Goal: Transaction & Acquisition: Purchase product/service

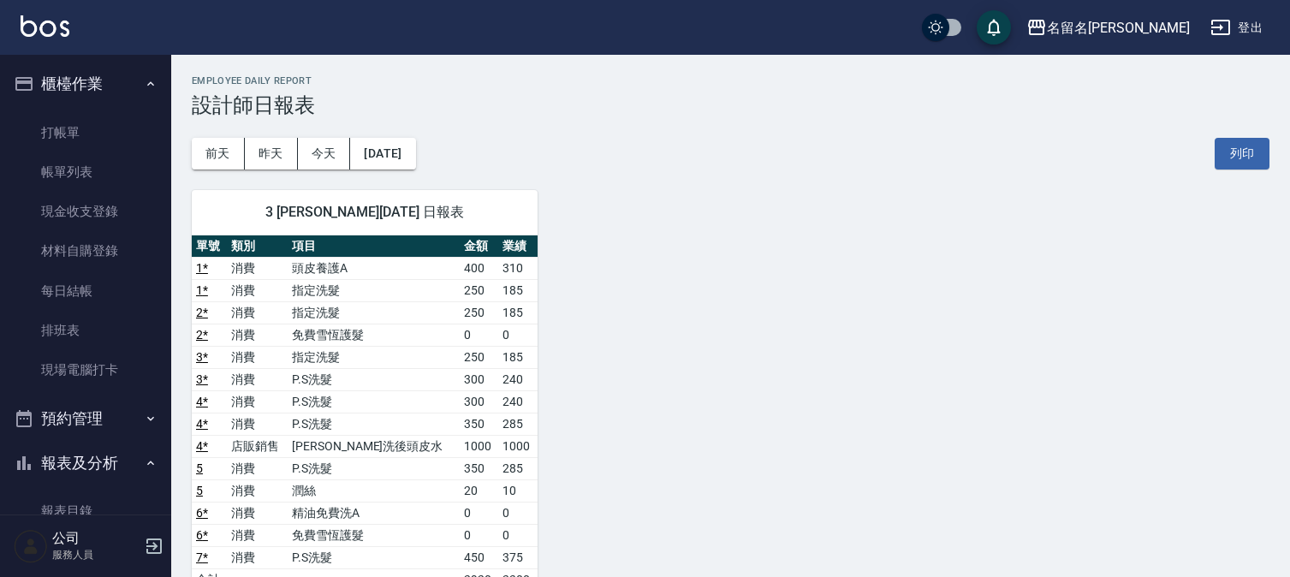
scroll to position [95, 0]
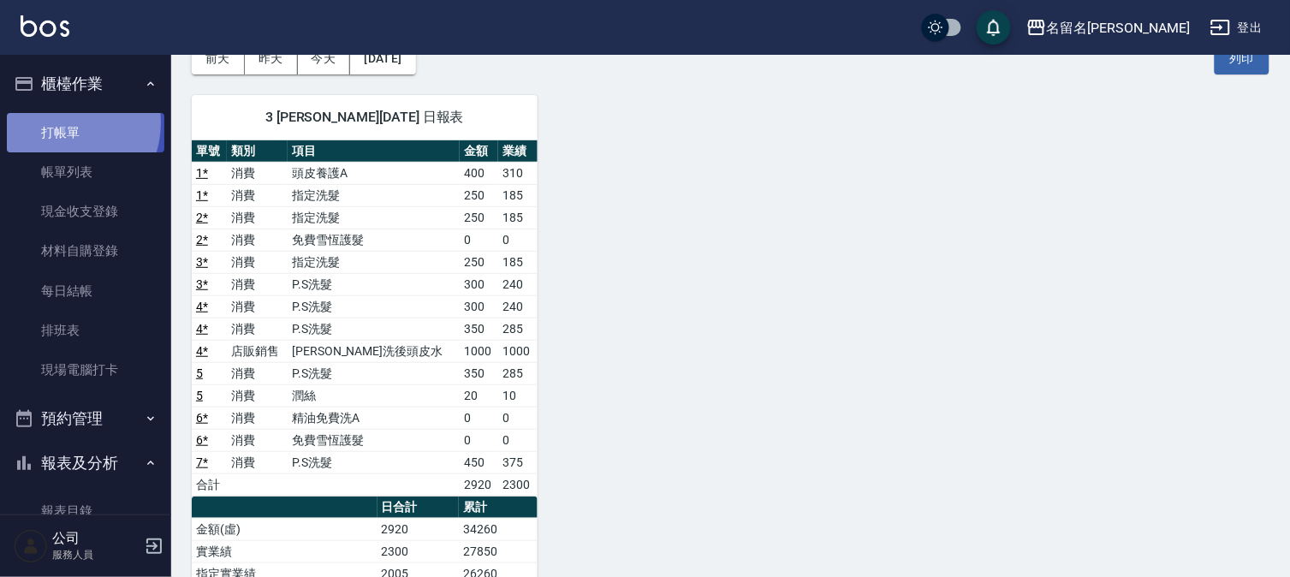
click at [62, 122] on link "打帳單" at bounding box center [86, 132] width 158 height 39
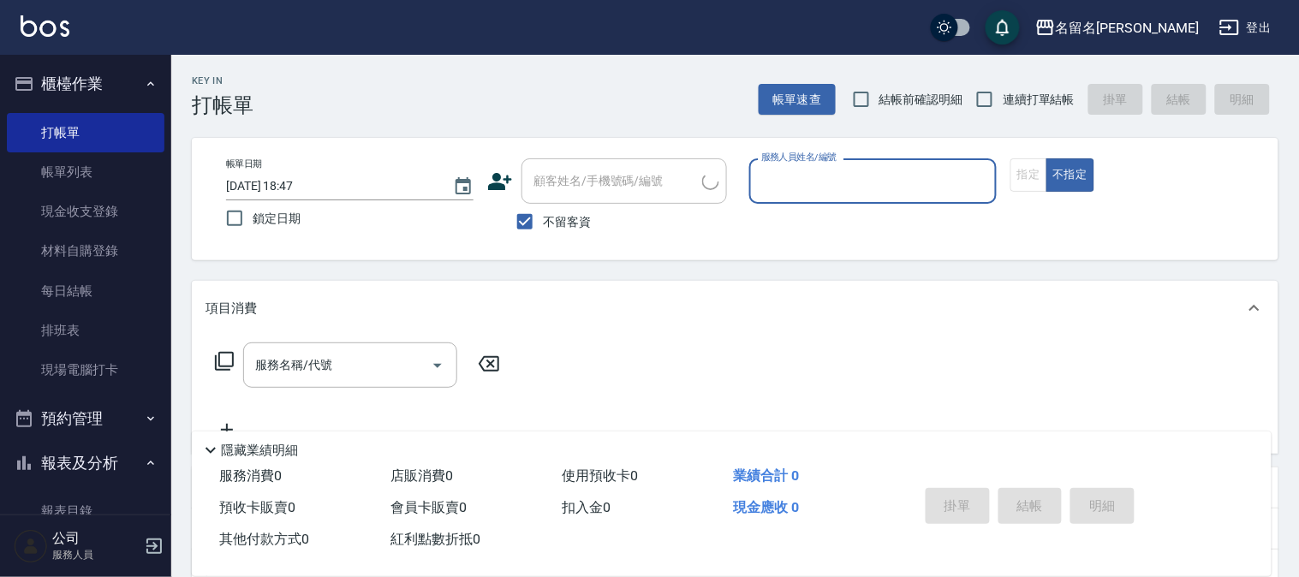
click at [845, 187] on input "服務人員姓名/編號" at bounding box center [873, 181] width 232 height 30
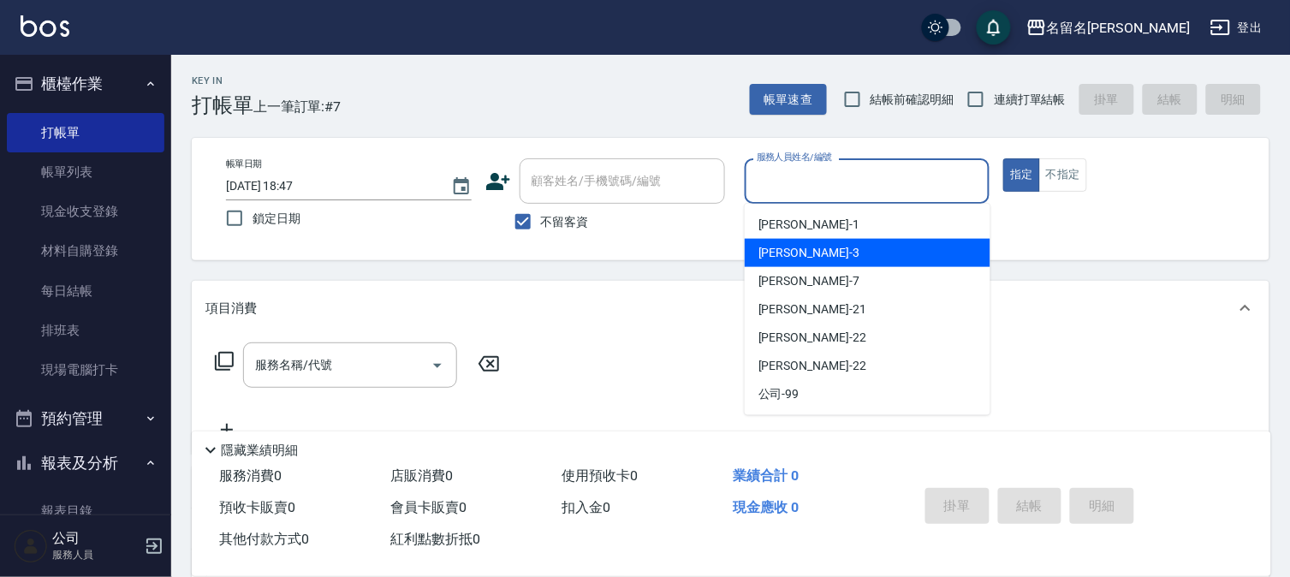
click at [811, 246] on div "[PERSON_NAME]-3" at bounding box center [868, 253] width 246 height 28
type input "[PERSON_NAME]-3"
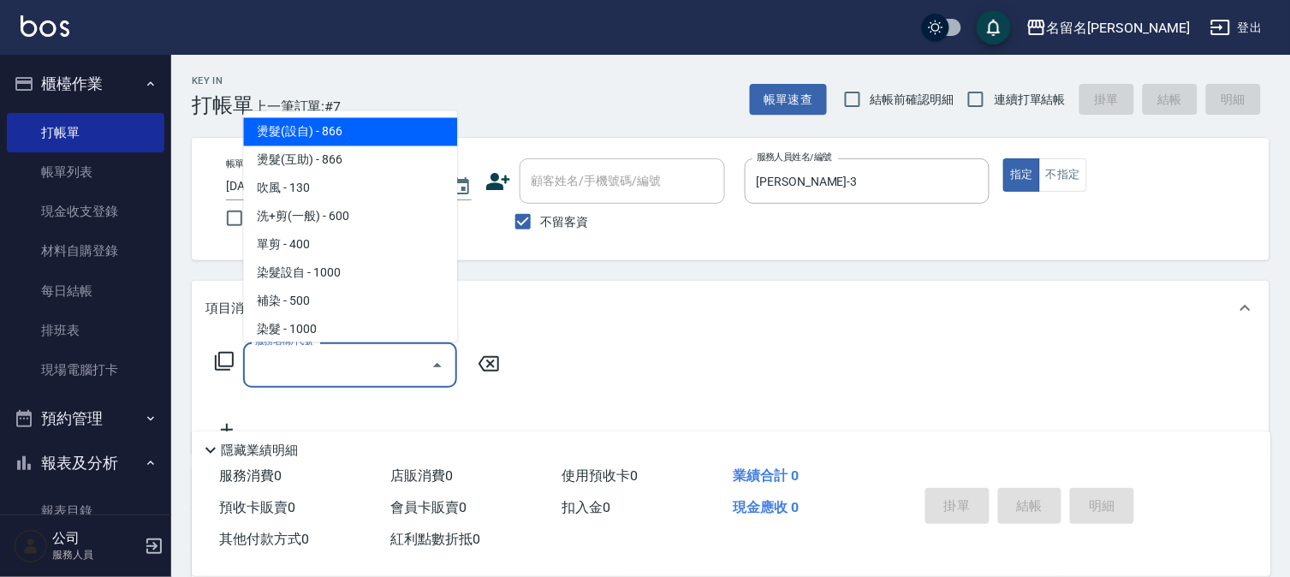
click at [344, 378] on input "服務名稱/代號" at bounding box center [337, 365] width 173 height 30
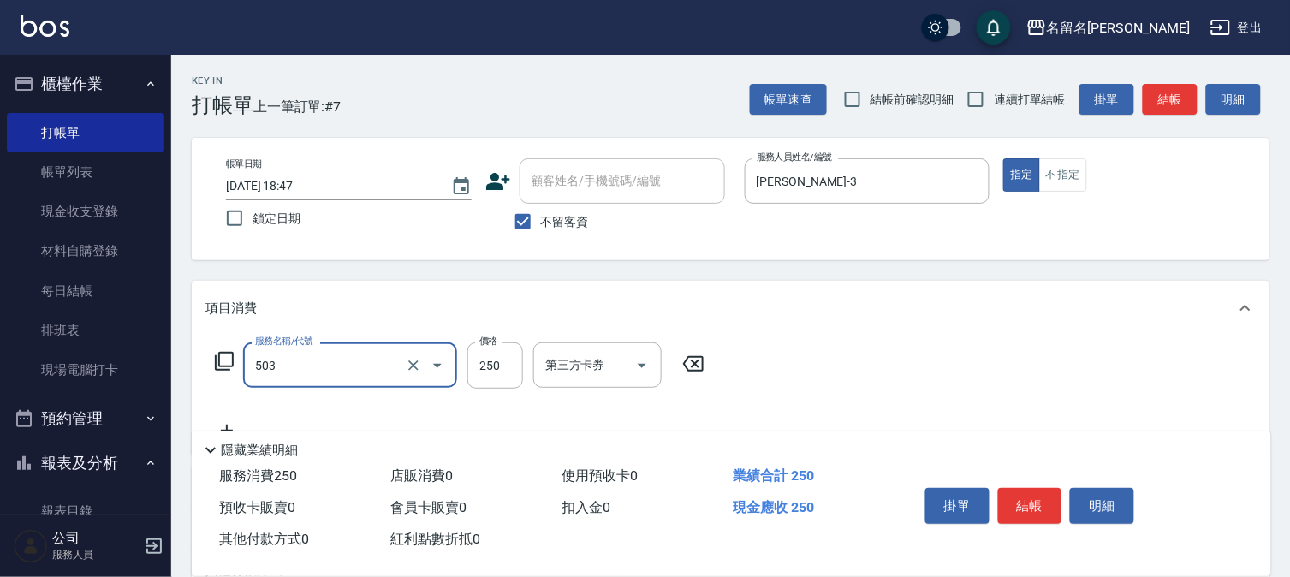
type input "指定洗髮(503)"
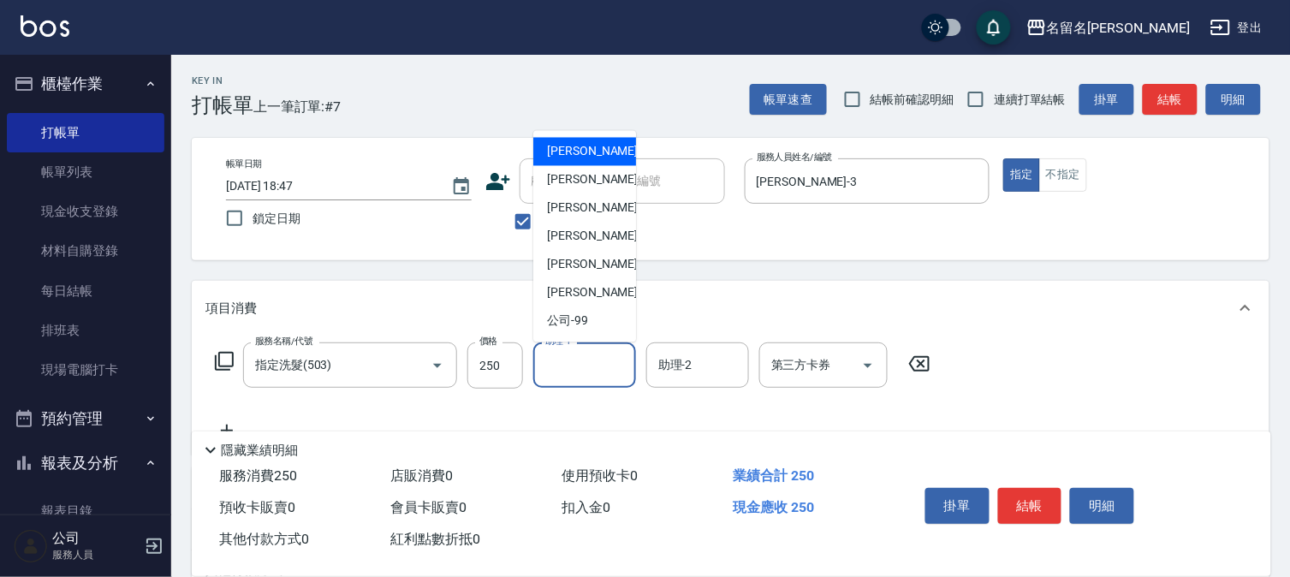
click at [592, 361] on input "助理-1" at bounding box center [584, 365] width 87 height 30
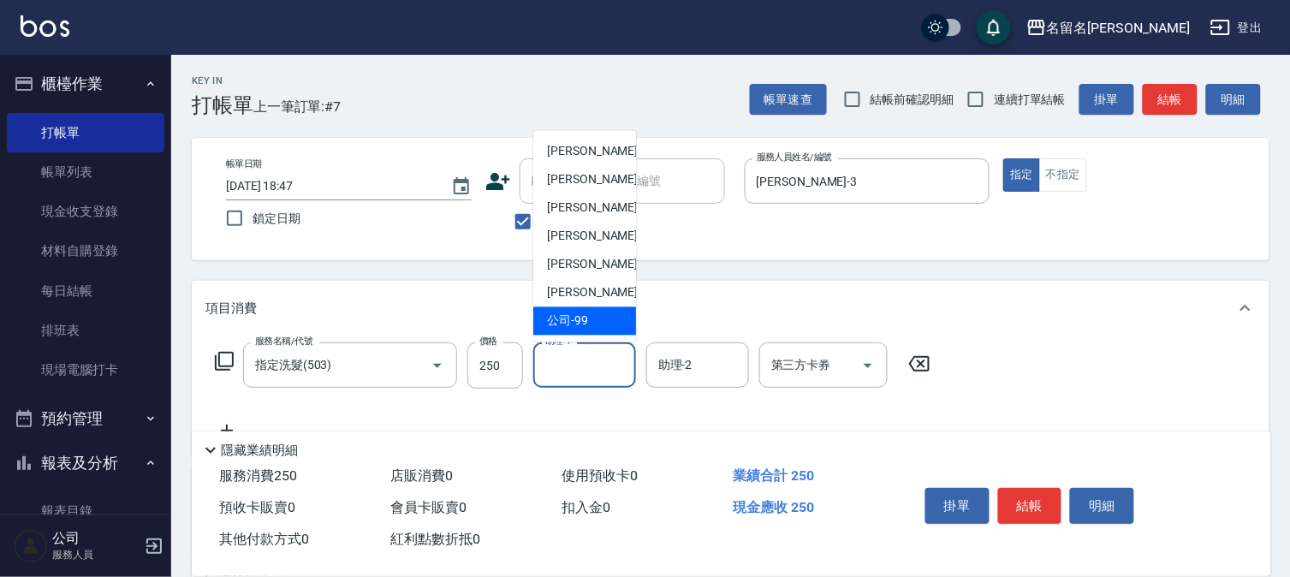
click at [598, 320] on div "公司 -99" at bounding box center [584, 321] width 103 height 28
type input "公司-99"
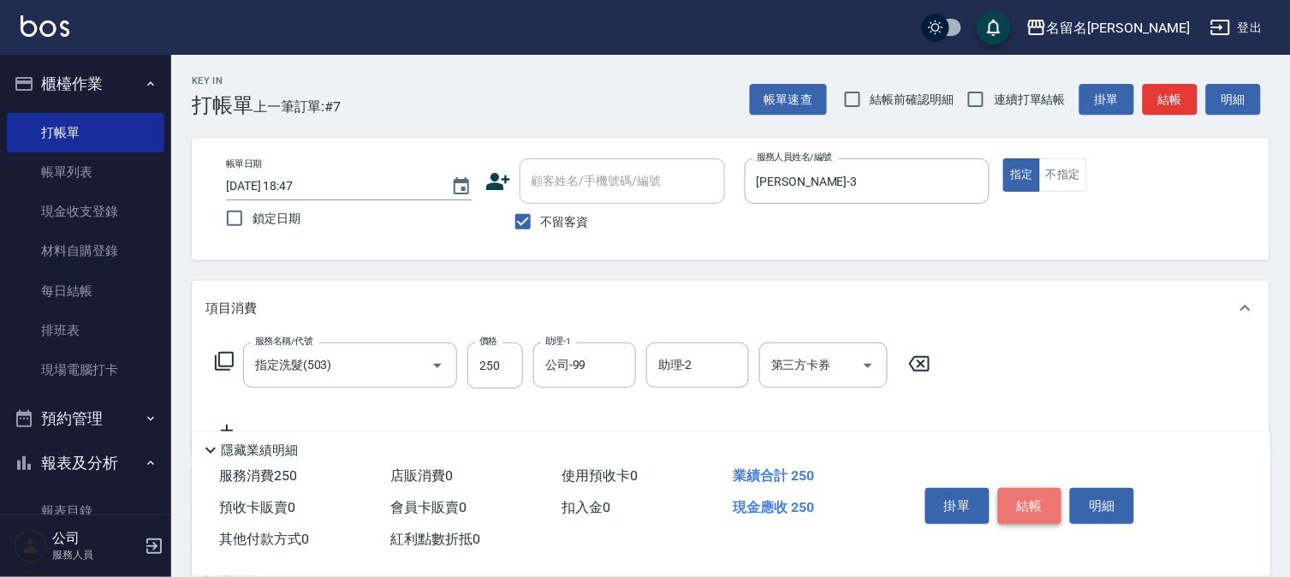
click at [1028, 500] on button "結帳" at bounding box center [1030, 506] width 64 height 36
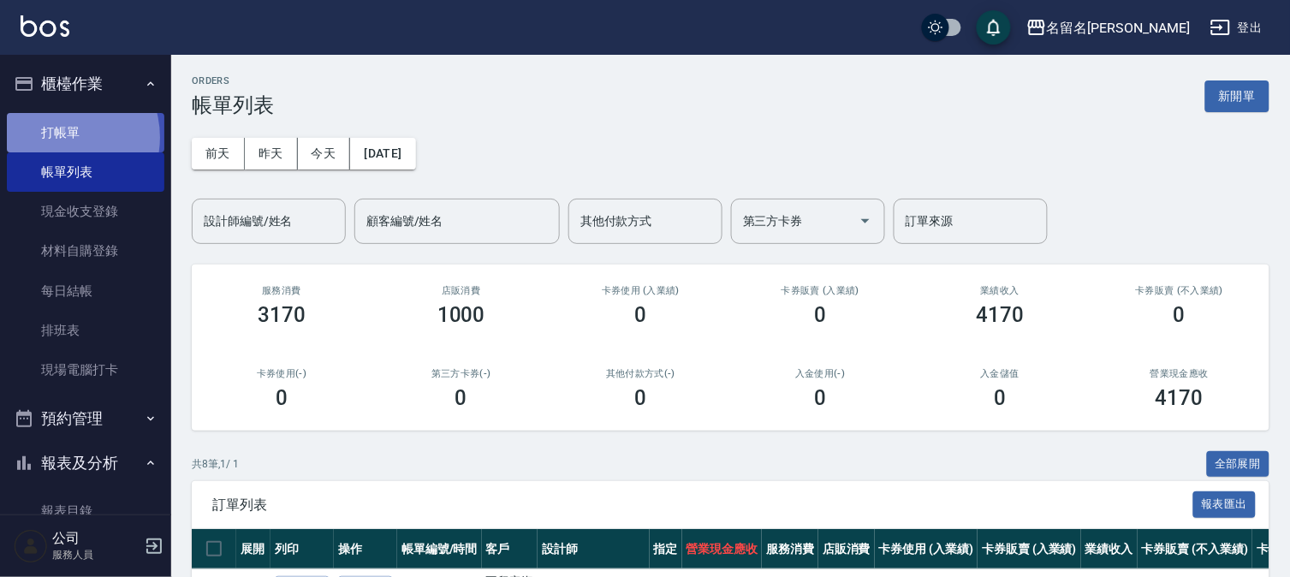
click at [58, 137] on link "打帳單" at bounding box center [86, 132] width 158 height 39
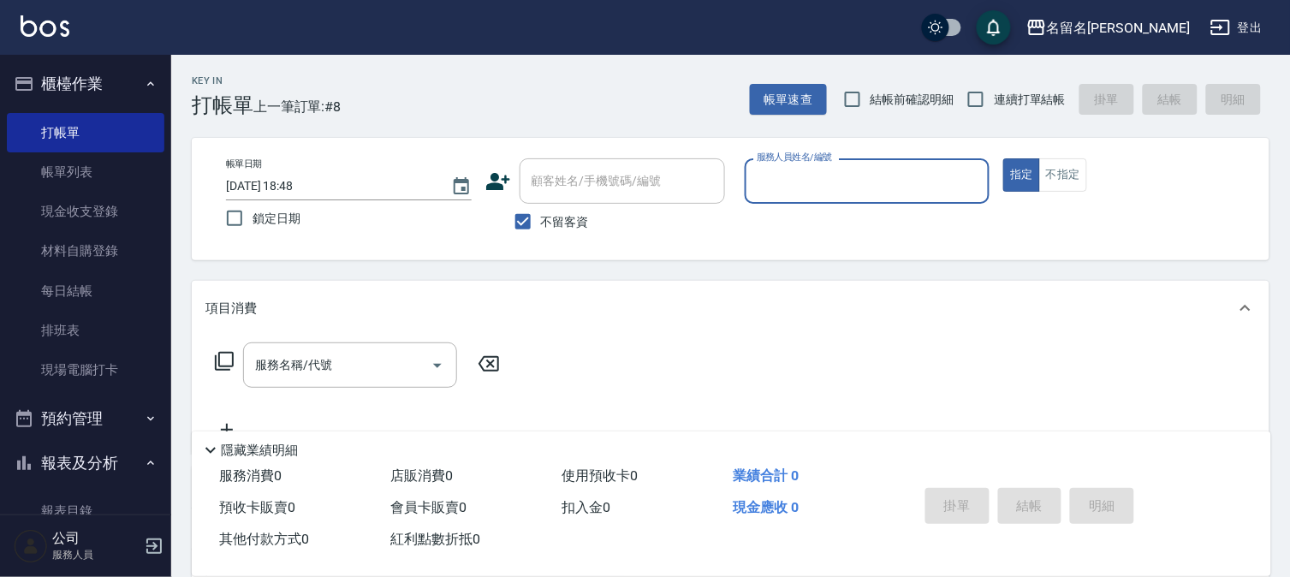
click at [803, 173] on input "服務人員姓名/編號" at bounding box center [868, 181] width 230 height 30
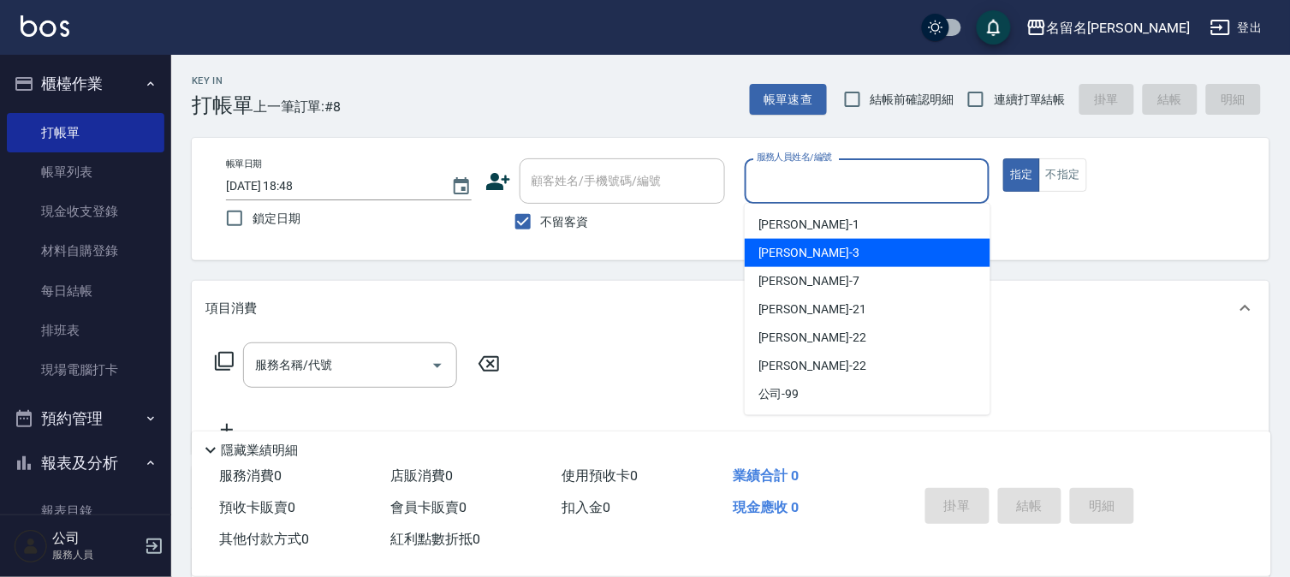
click at [801, 244] on span "[PERSON_NAME]-3" at bounding box center [809, 253] width 101 height 18
type input "[PERSON_NAME]-3"
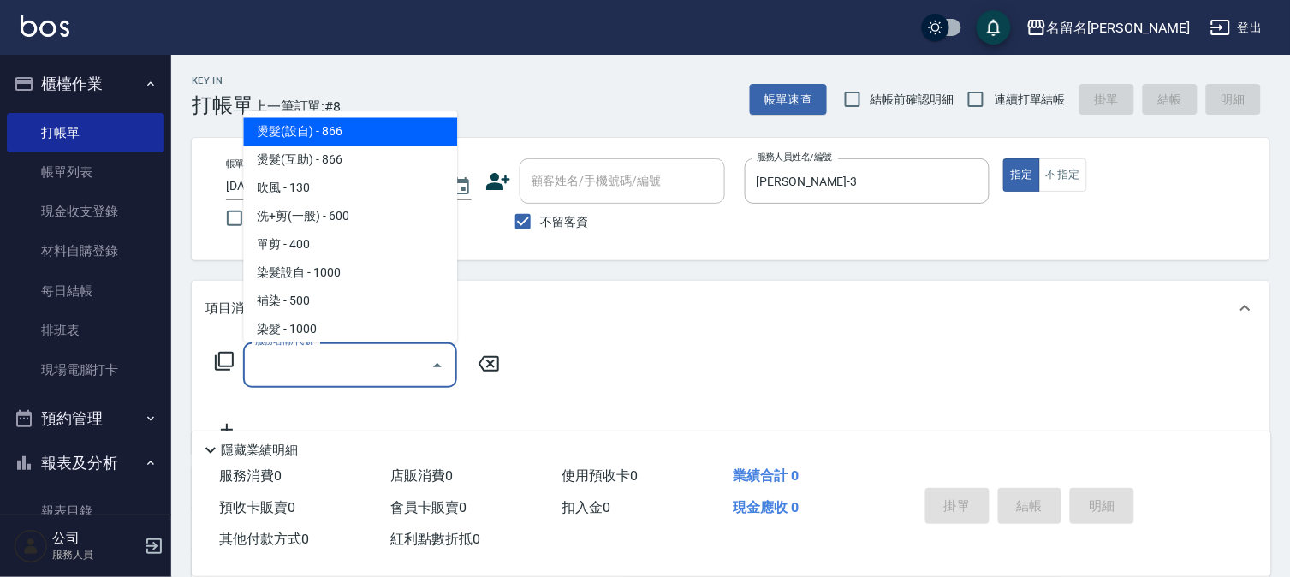
click at [336, 371] on input "服務名稱/代號" at bounding box center [337, 365] width 173 height 30
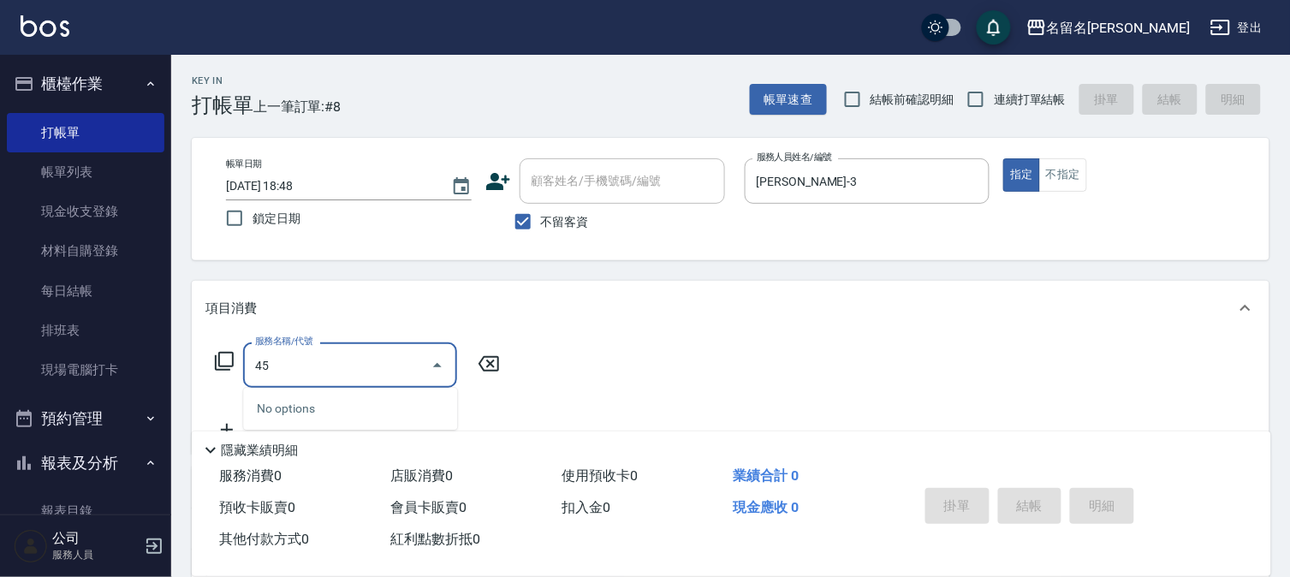
click at [291, 370] on input "45" at bounding box center [337, 365] width 173 height 30
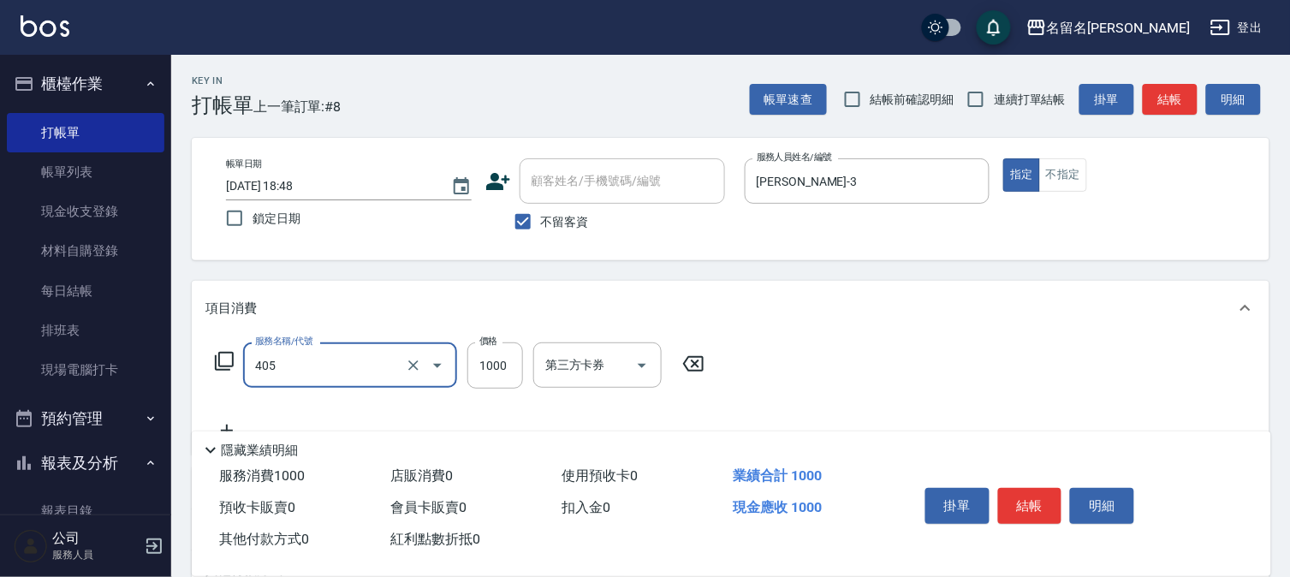
type input "染髮(405)"
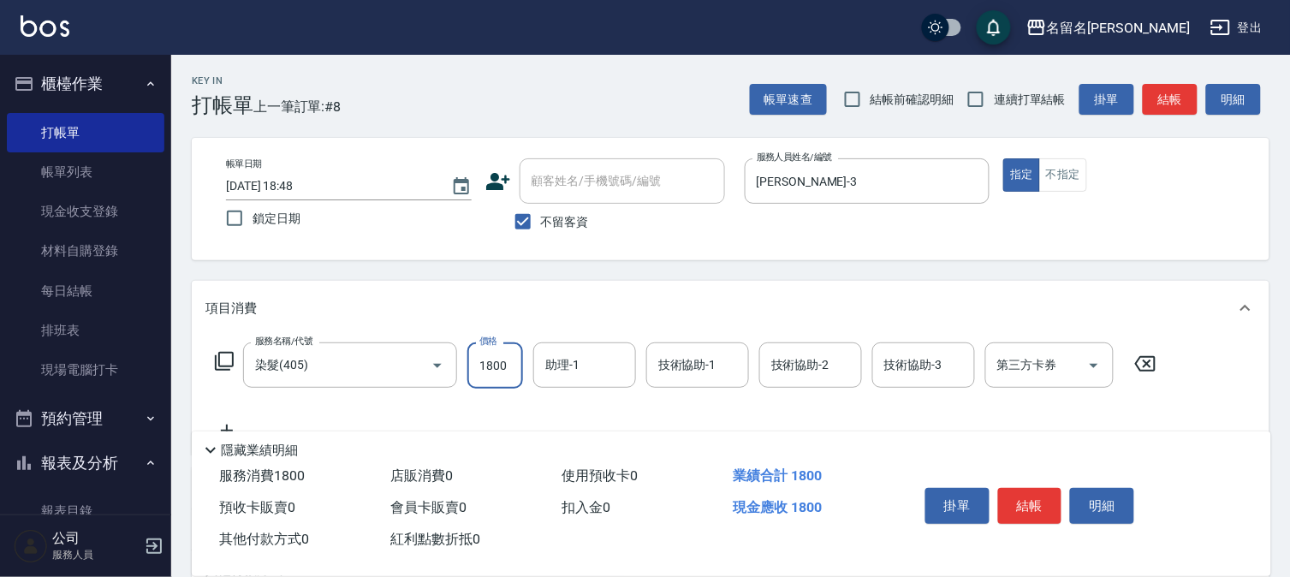
type input "1800"
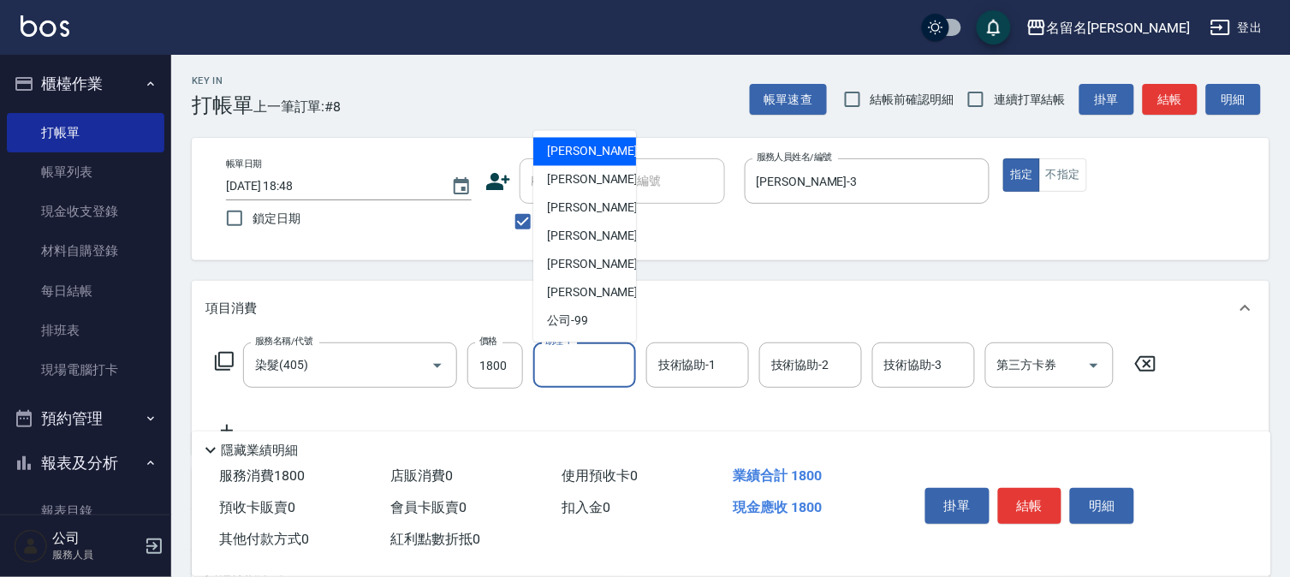
click at [582, 366] on input "助理-1" at bounding box center [584, 365] width 87 height 30
click at [613, 177] on div "[PERSON_NAME]-3" at bounding box center [584, 180] width 103 height 28
type input "[PERSON_NAME]-3"
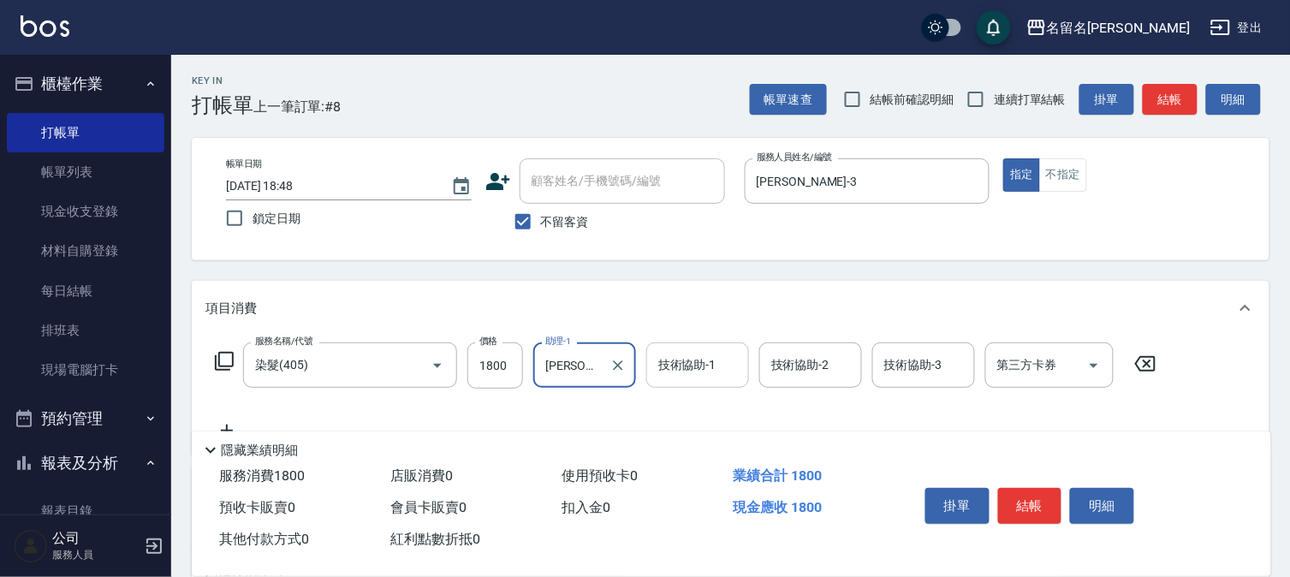
drag, startPoint x: 691, startPoint y: 366, endPoint x: 690, endPoint y: 357, distance: 9.5
click at [691, 361] on input "技術協助-1" at bounding box center [697, 365] width 87 height 30
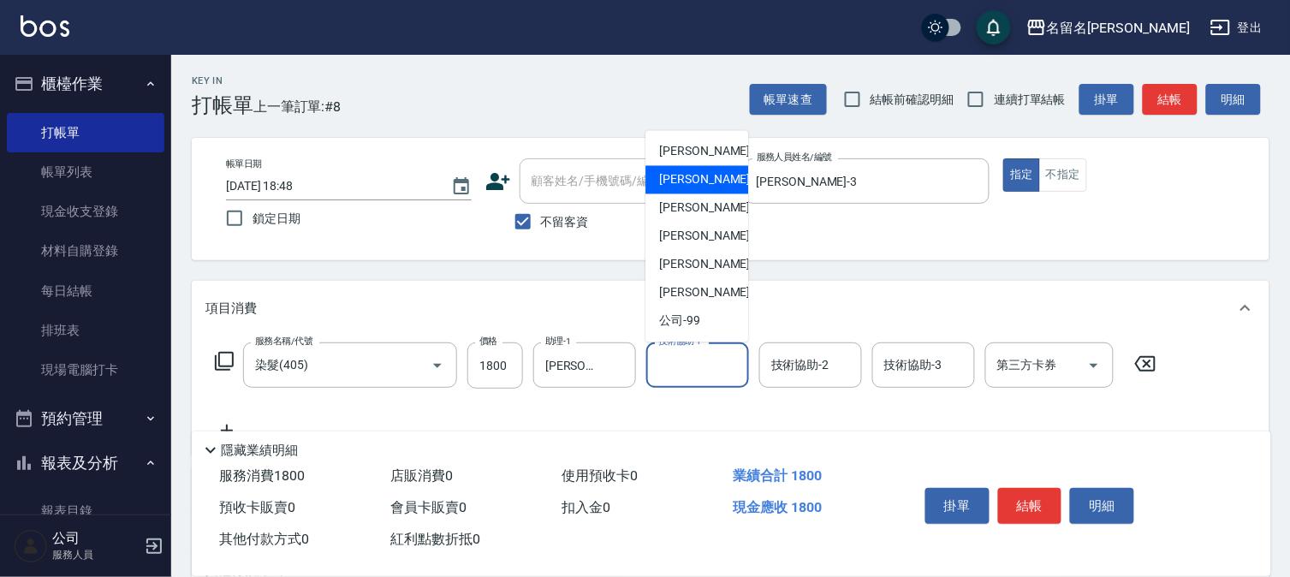
click at [692, 188] on span "[PERSON_NAME]-3" at bounding box center [709, 180] width 101 height 18
type input "[PERSON_NAME]-3"
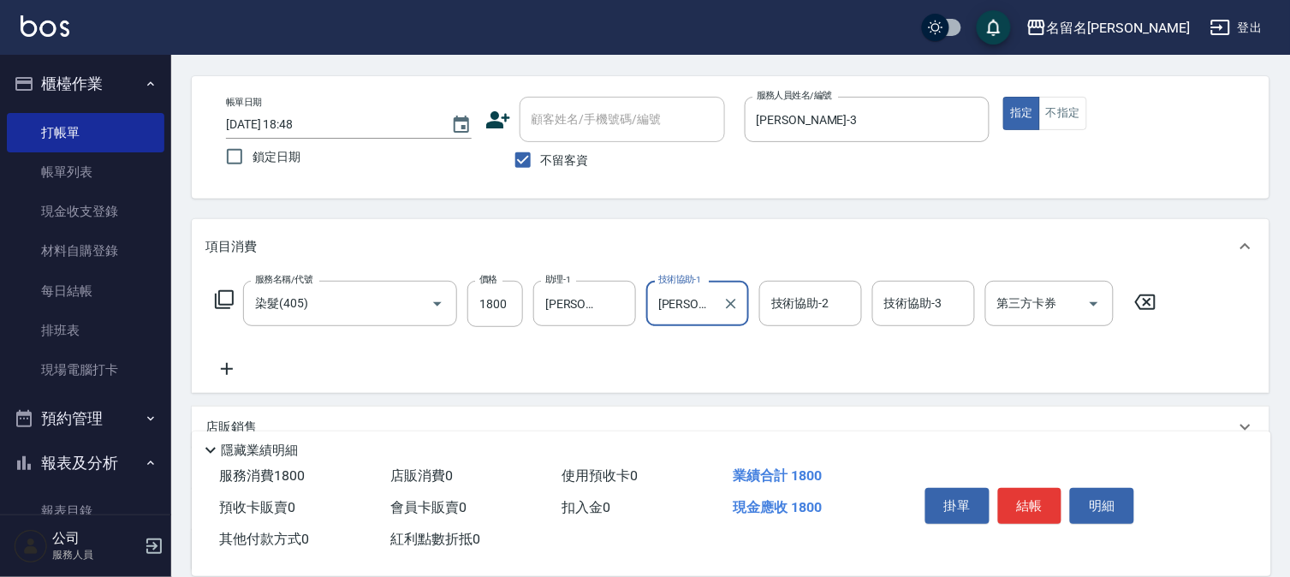
scroll to position [95, 0]
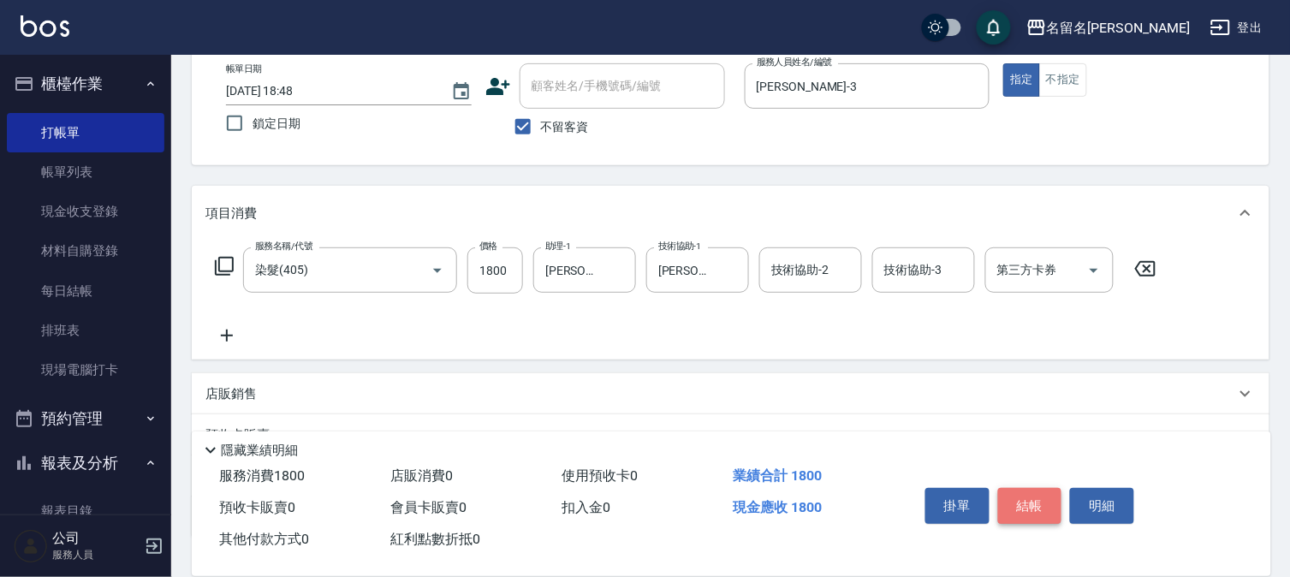
click at [1016, 498] on button "結帳" at bounding box center [1030, 506] width 64 height 36
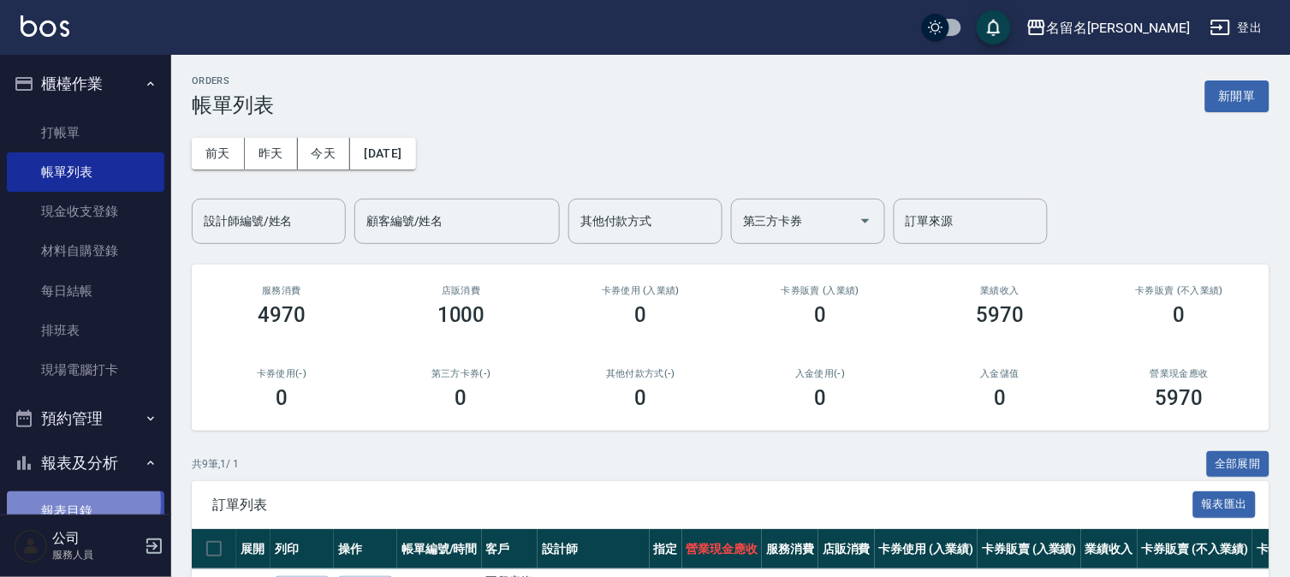
click at [66, 503] on link "報表目錄" at bounding box center [86, 510] width 158 height 39
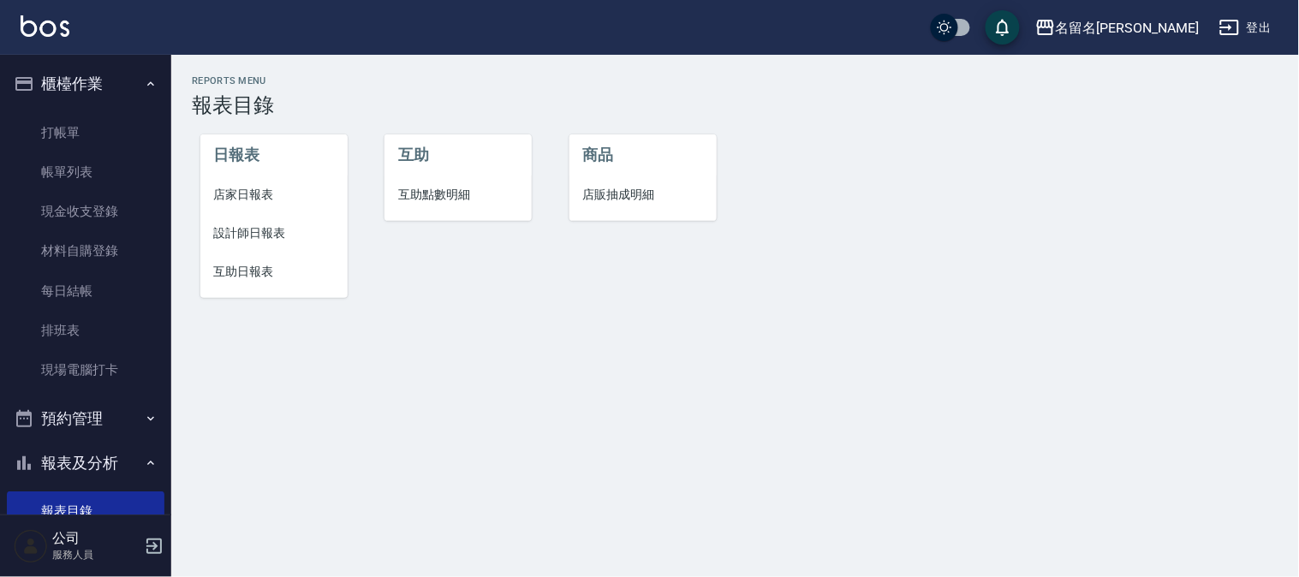
click at [244, 237] on span "設計師日報表" at bounding box center [274, 233] width 120 height 18
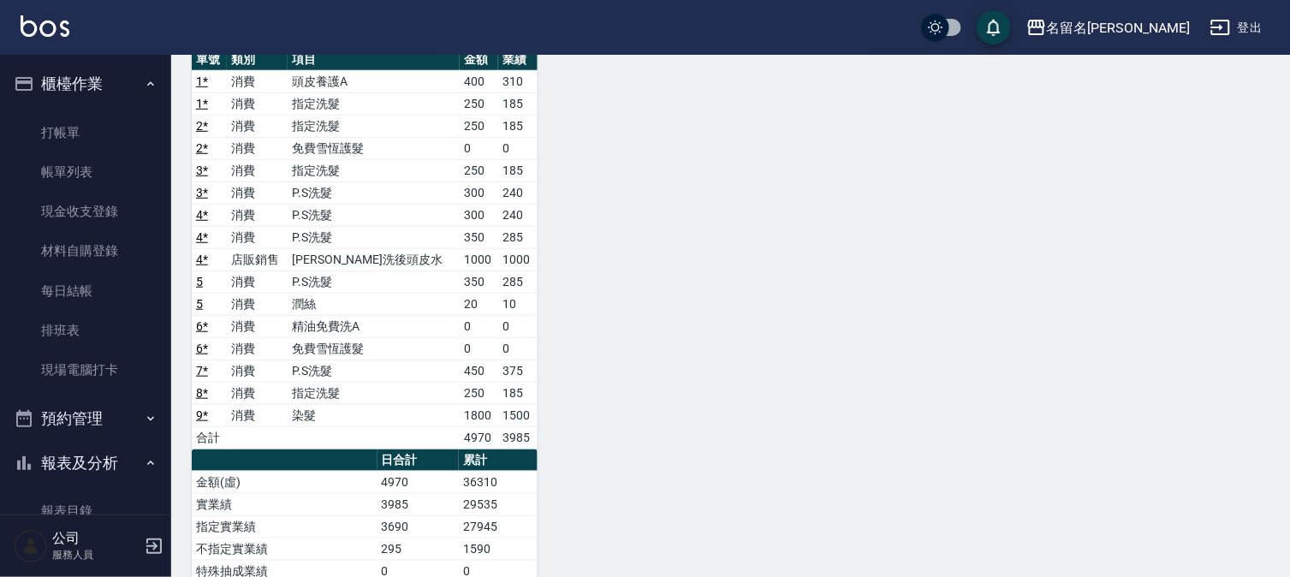
scroll to position [95, 0]
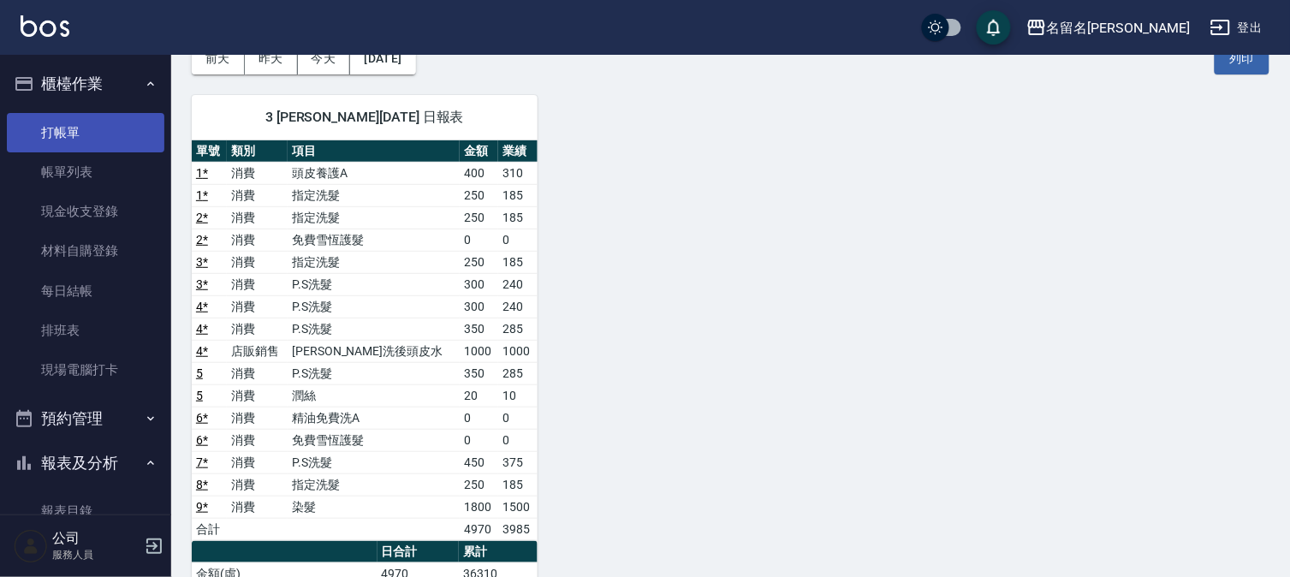
click at [63, 129] on link "打帳單" at bounding box center [86, 132] width 158 height 39
